Goal: Task Accomplishment & Management: Use online tool/utility

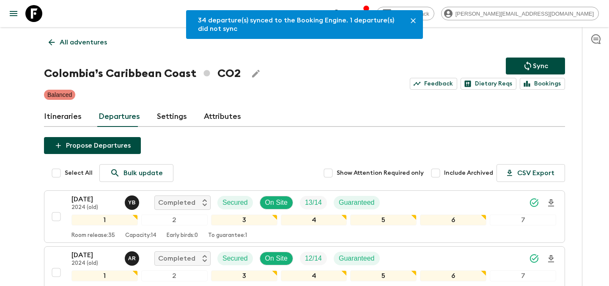
click at [86, 48] on link "All adventures" at bounding box center [78, 42] width 68 height 17
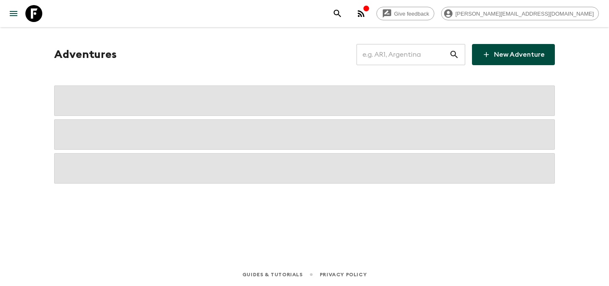
click at [382, 51] on input "text" at bounding box center [403, 55] width 93 height 24
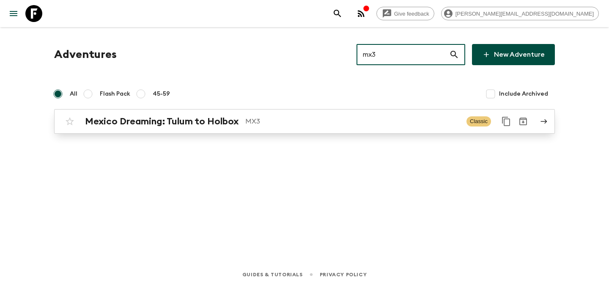
type input "mx3"
click at [258, 125] on p "MX3" at bounding box center [352, 121] width 214 height 10
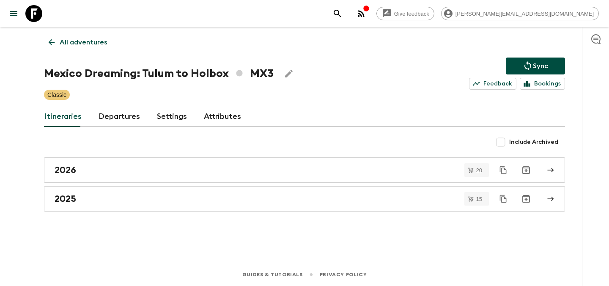
click at [118, 121] on link "Departures" at bounding box center [119, 117] width 41 height 20
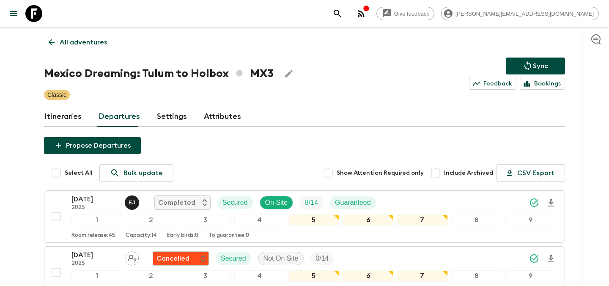
scroll to position [280, 0]
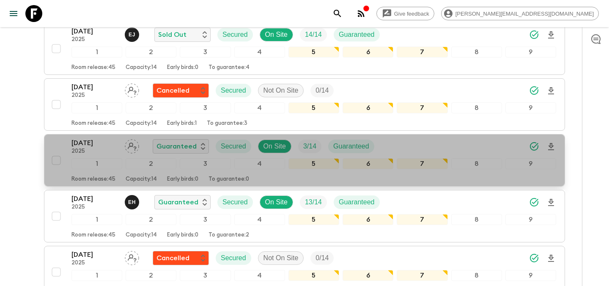
click at [483, 148] on div "[DATE] 2025 Guaranteed Secured On Site 3 / 14 Guaranteed" at bounding box center [313, 146] width 485 height 17
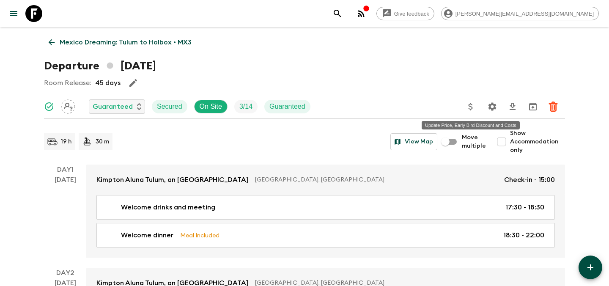
click at [473, 109] on icon "Update Price, Early Bird Discount and Costs" at bounding box center [471, 107] width 10 height 10
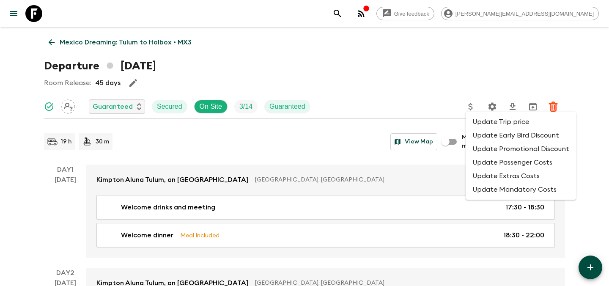
click at [493, 151] on li "Update Promotional Discount" at bounding box center [521, 149] width 110 height 14
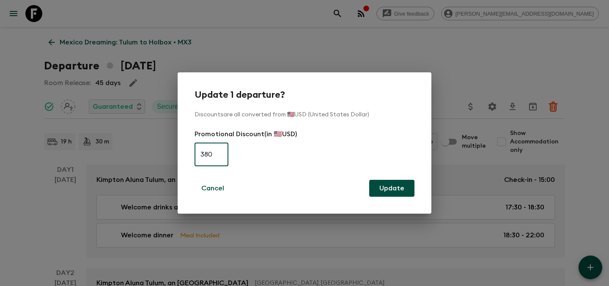
click at [215, 156] on input "380" at bounding box center [212, 155] width 34 height 24
type input "0"
click at [383, 192] on button "Update" at bounding box center [391, 188] width 45 height 17
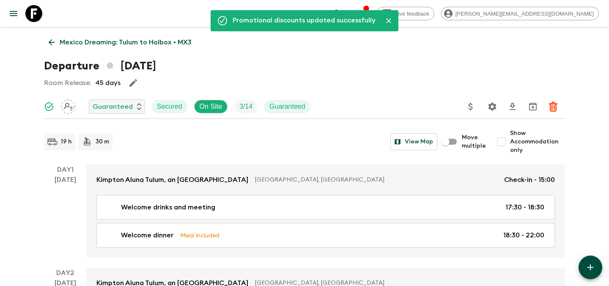
click at [109, 48] on link "Mexico Dreaming: Tulum to Holbox • MX3" at bounding box center [120, 42] width 152 height 17
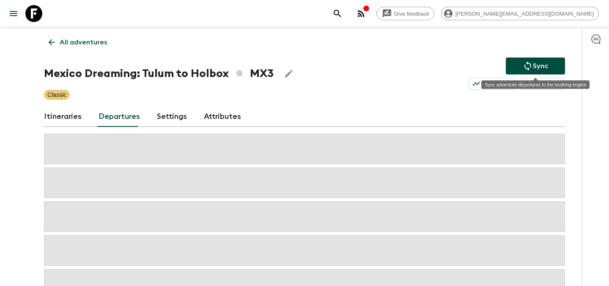
click at [540, 65] on p "Sync" at bounding box center [540, 66] width 15 height 10
